Goal: Connect with others: Connect with others

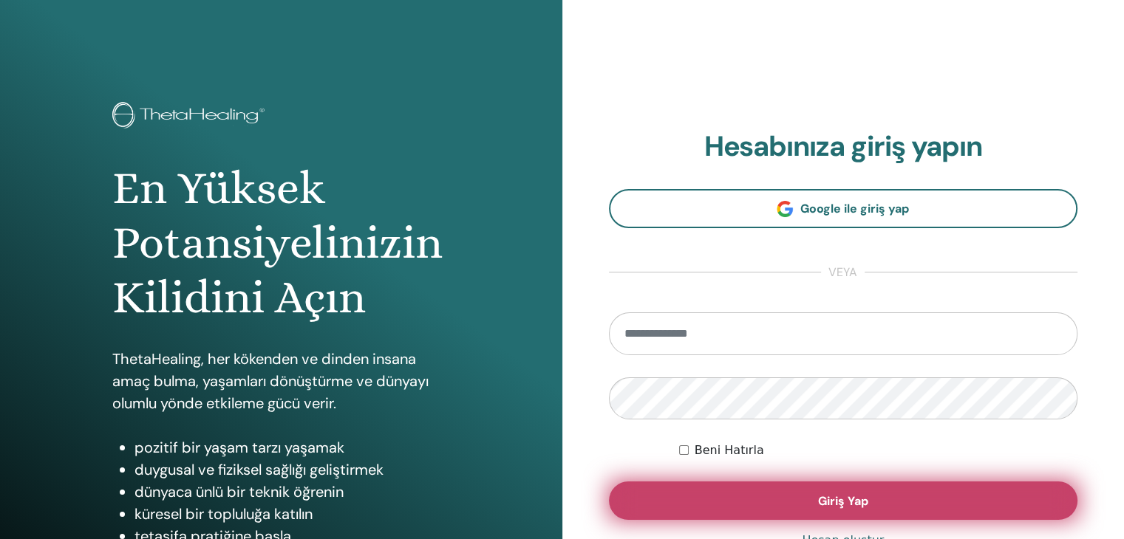
type input "**********"
click at [873, 509] on button "Giriş Yap" at bounding box center [843, 501] width 469 height 38
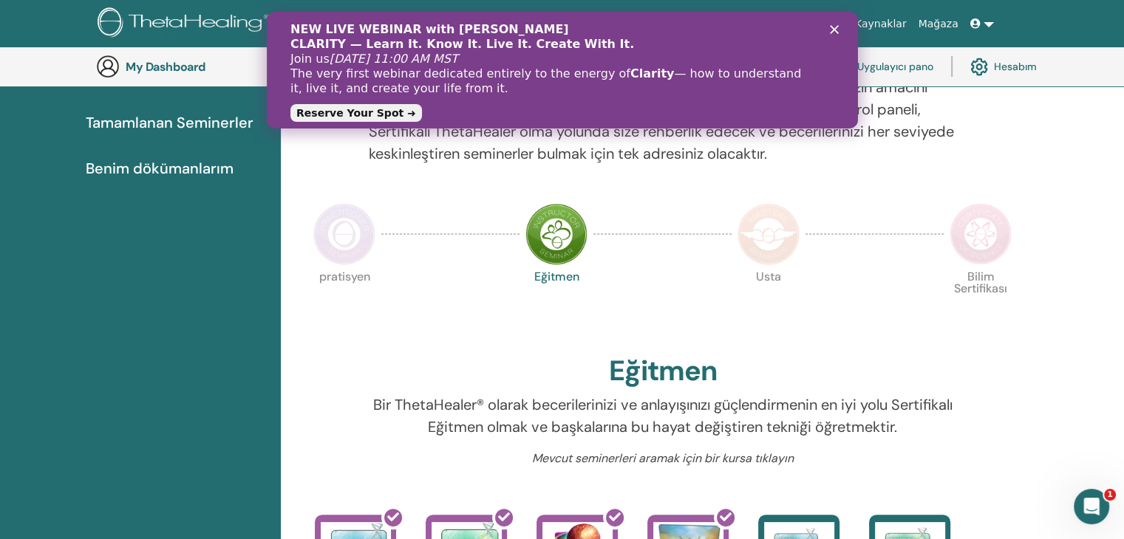
scroll to position [186, 0]
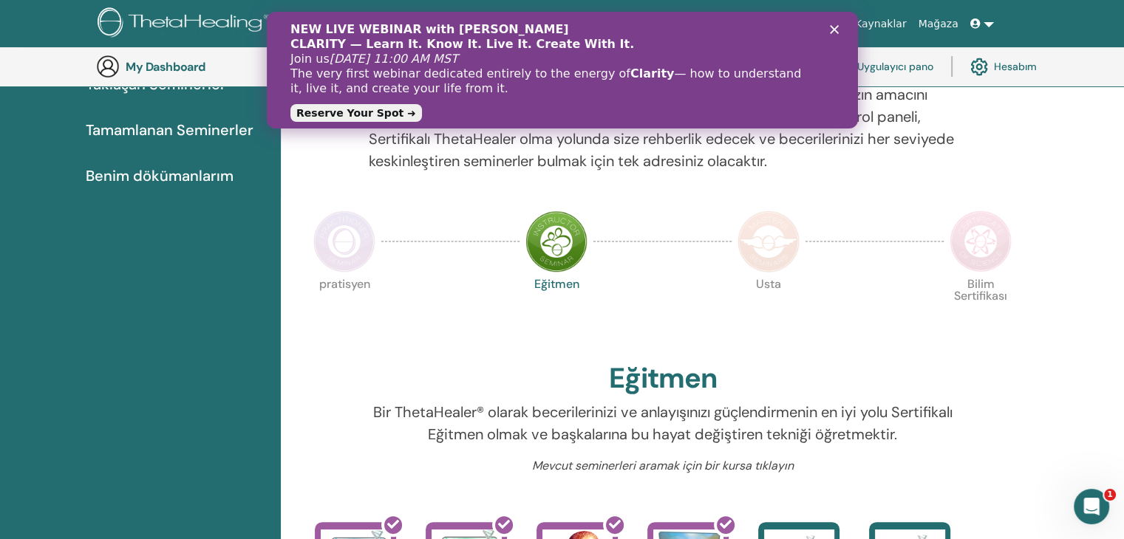
click at [837, 29] on icon "Kapat" at bounding box center [833, 29] width 9 height 9
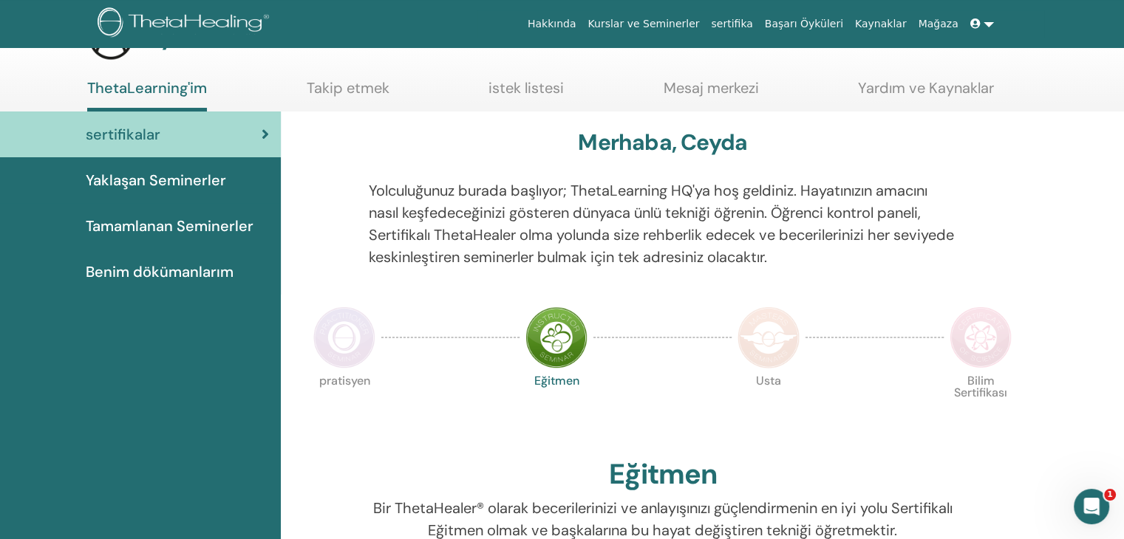
scroll to position [74, 0]
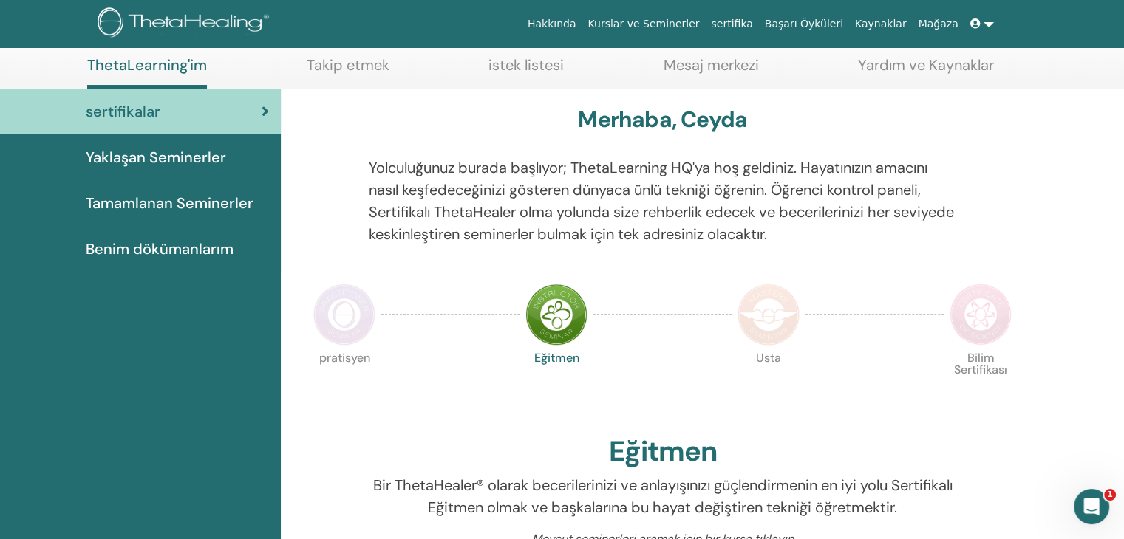
click at [365, 70] on link "Takip etmek" at bounding box center [348, 70] width 83 height 29
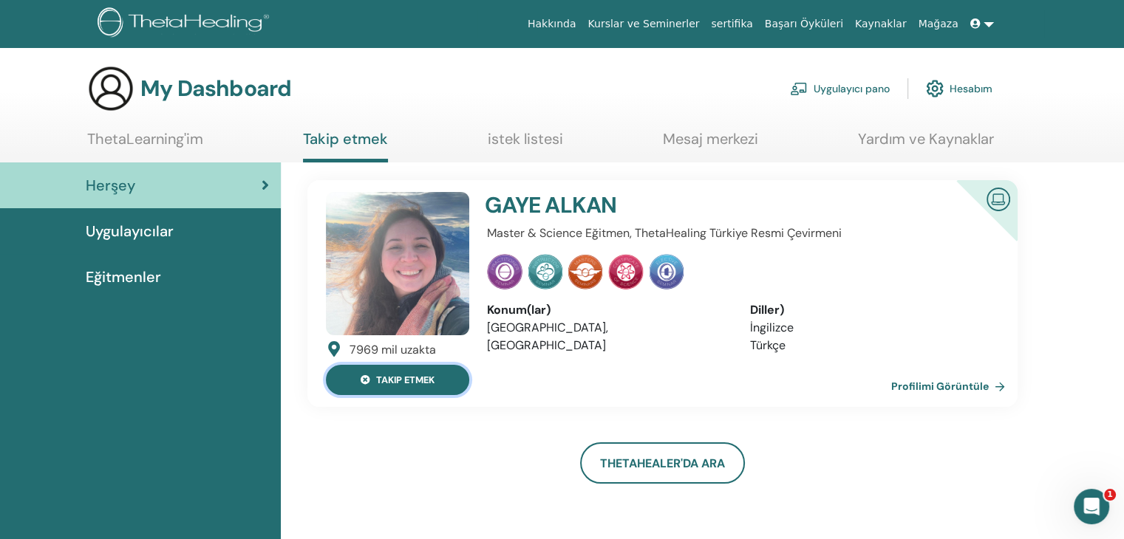
click at [434, 380] on button "takip etmek" at bounding box center [397, 380] width 143 height 30
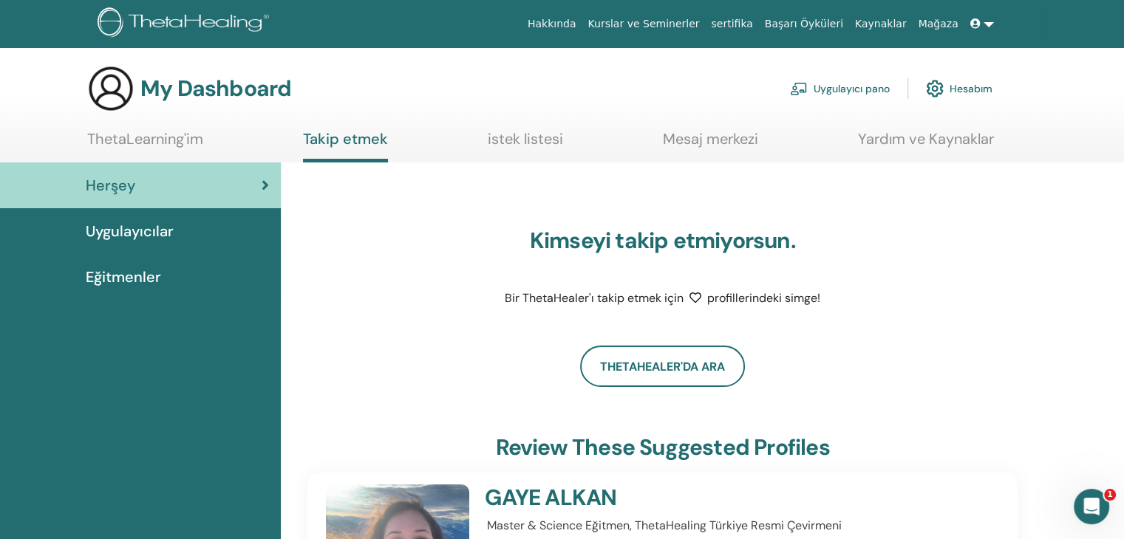
scroll to position [100, 0]
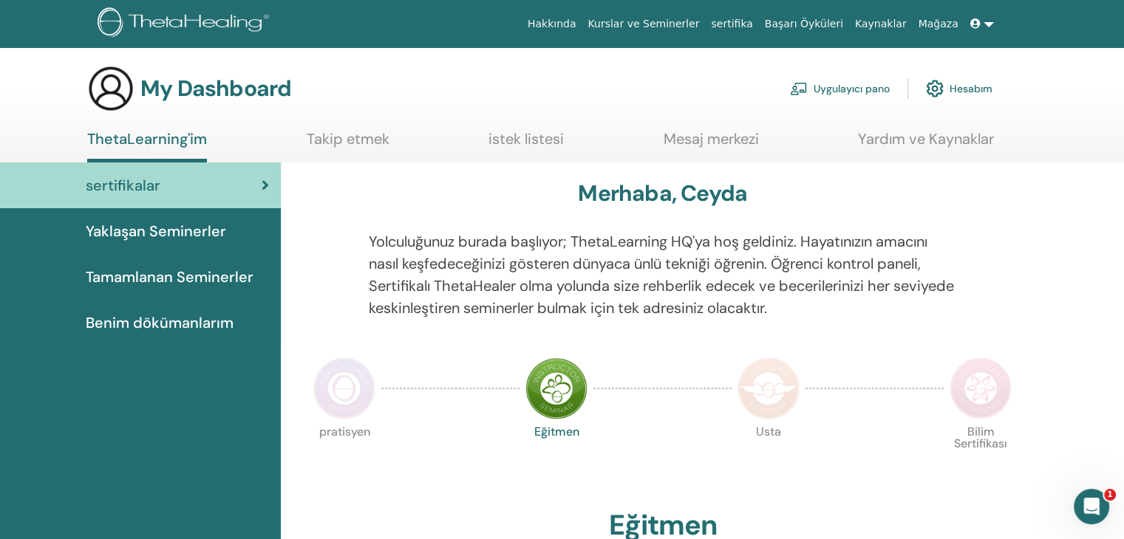
click at [350, 130] on link "Takip etmek" at bounding box center [348, 144] width 83 height 29
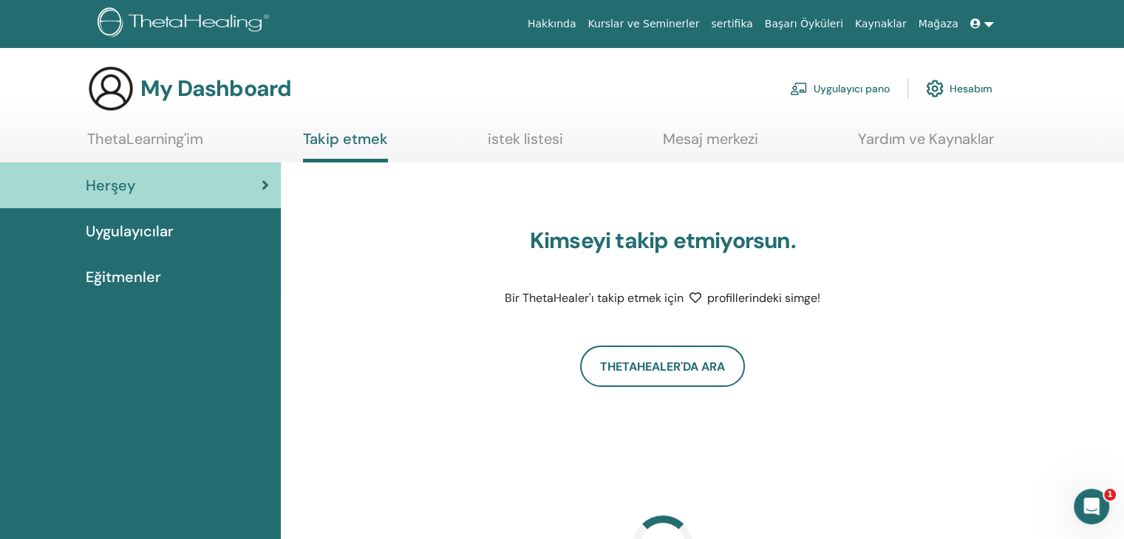
click at [681, 388] on div "Kimseyi takip etmiyorsun. Bir ThetaHealer'ı takip etmek için profillerindeki si…" at bounding box center [662, 418] width 710 height 476
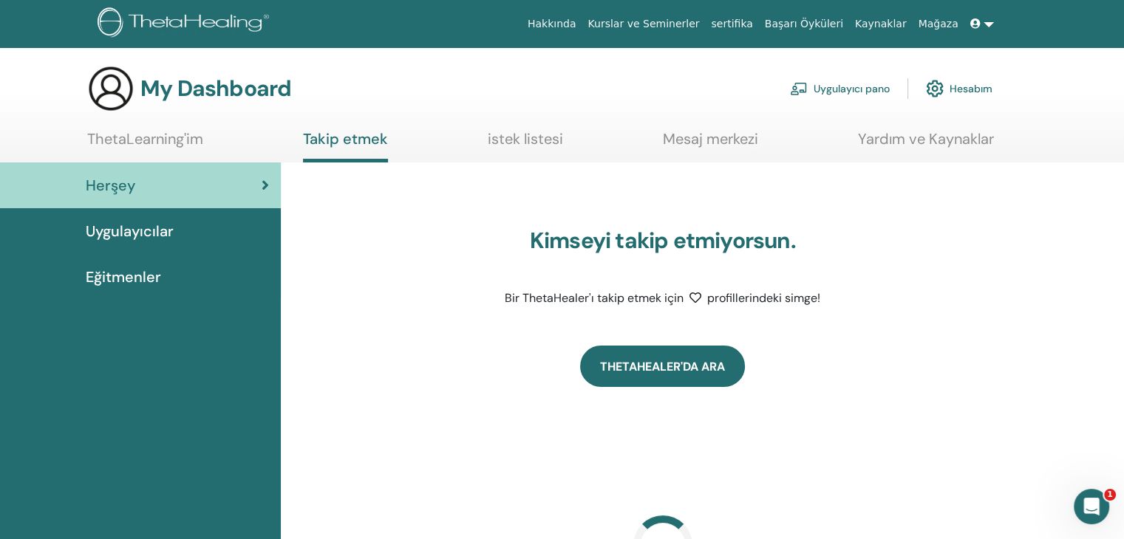
click at [684, 382] on link "ThetaHealer'da Ara" at bounding box center [662, 366] width 165 height 41
